Goal: Browse casually

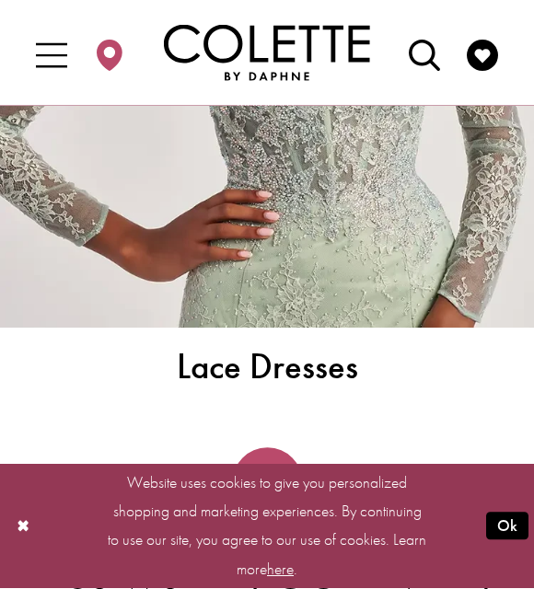
scroll to position [4990, 0]
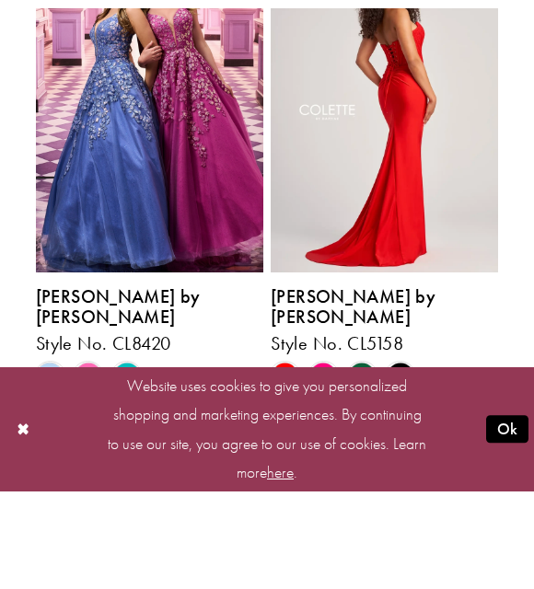
scroll to position [667, 0]
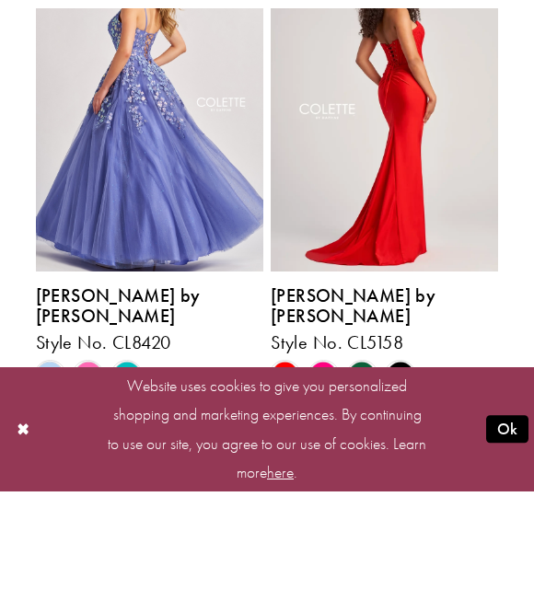
click at [109, 152] on img "Visit Colette by Daphne Style No. CL8420 Page" at bounding box center [149, 204] width 227 height 331
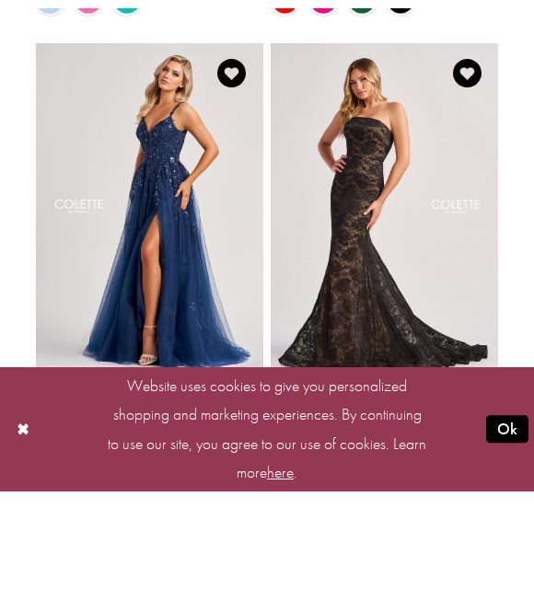
scroll to position [1092, 0]
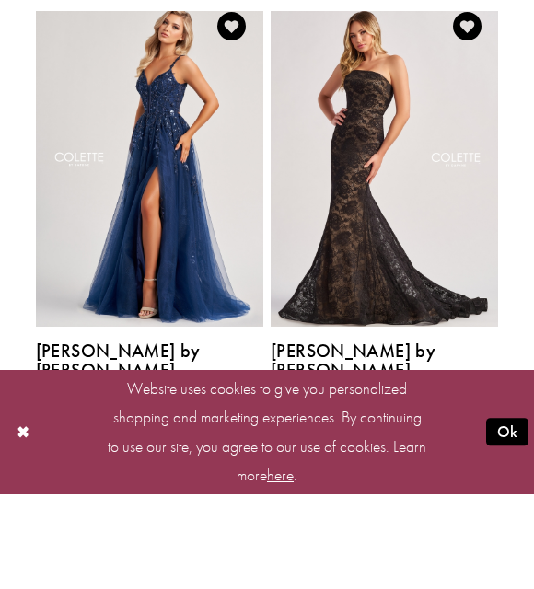
click at [511, 512] on button "Ok" at bounding box center [507, 526] width 42 height 28
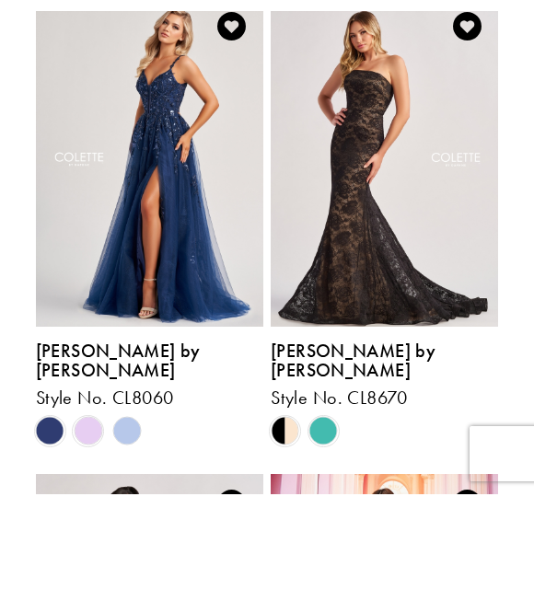
click at [153, 433] on span "[PERSON_NAME] by [PERSON_NAME]" at bounding box center [118, 455] width 165 height 44
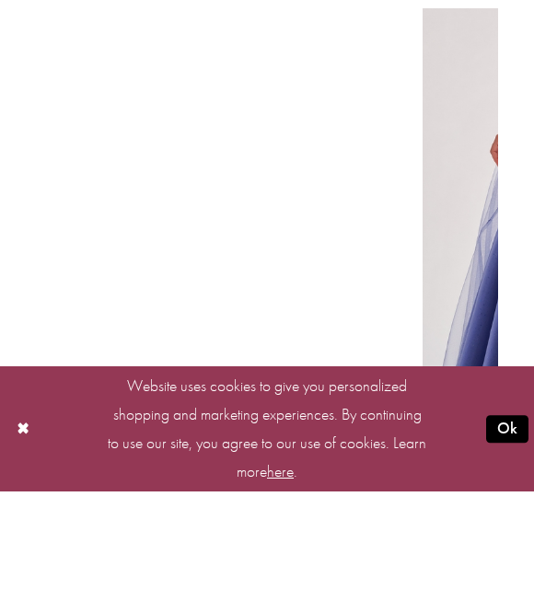
scroll to position [198, 0]
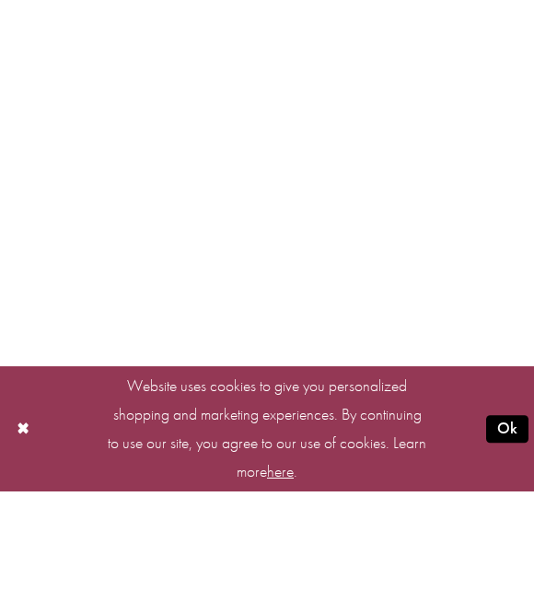
click at [516, 512] on button "Ok" at bounding box center [507, 526] width 42 height 28
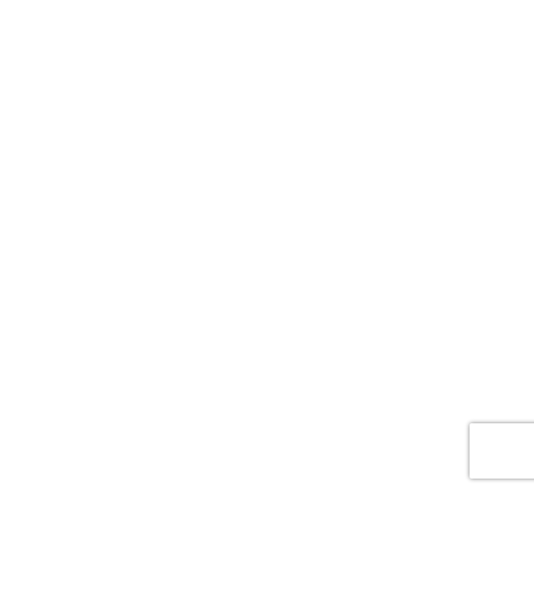
click at [465, 140] on video "Style CL8420 Colette by Daphne #5 autoplay loop mute video" at bounding box center [267, 256] width 463 height 232
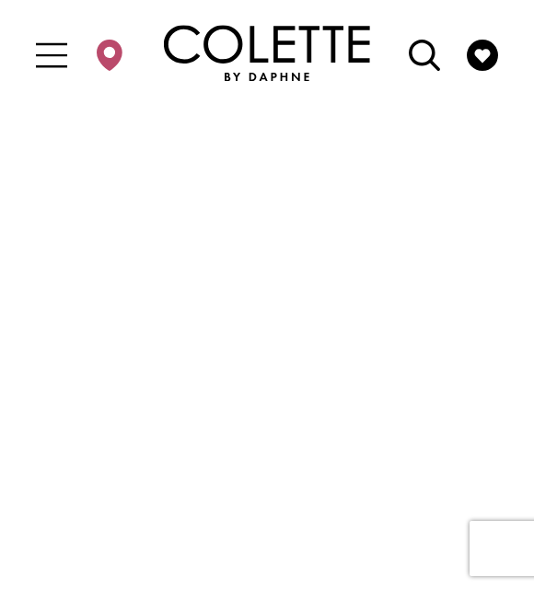
scroll to position [30, 0]
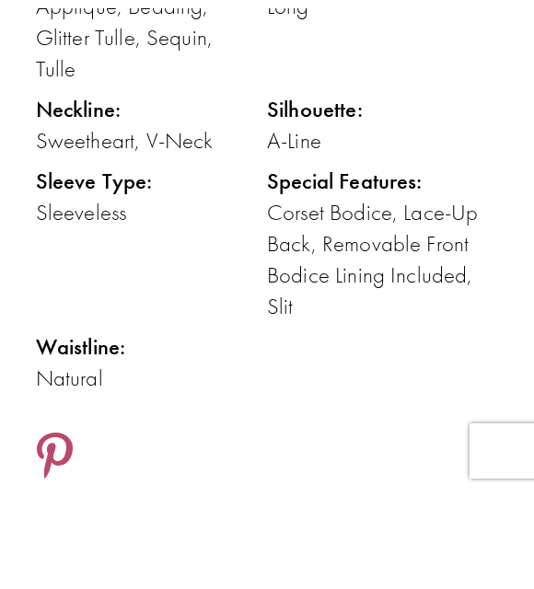
scroll to position [1211, 0]
